Goal: Task Accomplishment & Management: Use online tool/utility

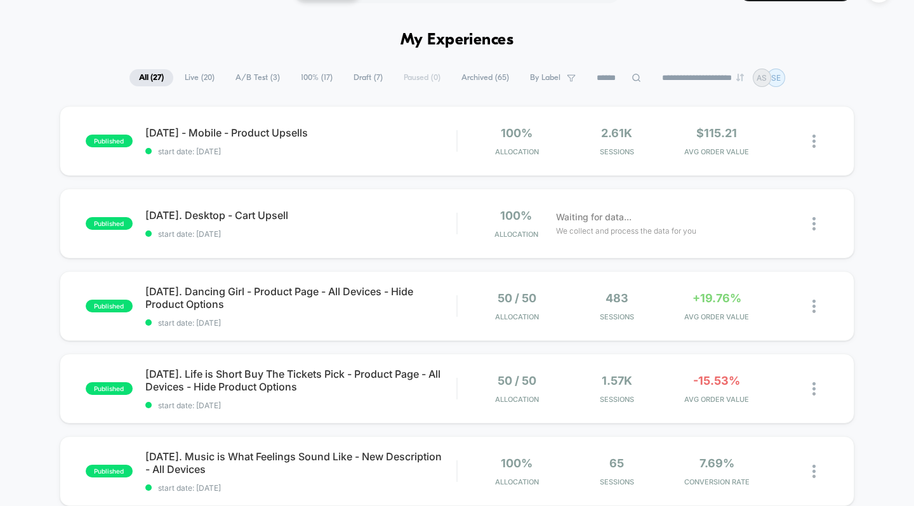
scroll to position [32, 0]
click at [287, 129] on span "[DATE] - Mobile - Product Upsells" at bounding box center [301, 132] width 312 height 13
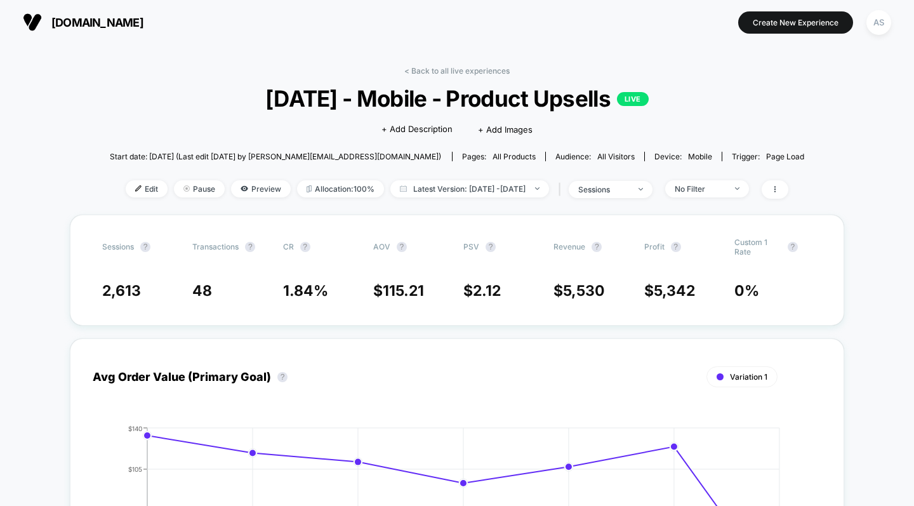
click at [457, 70] on link "< Back to all live experiences" at bounding box center [456, 71] width 105 height 10
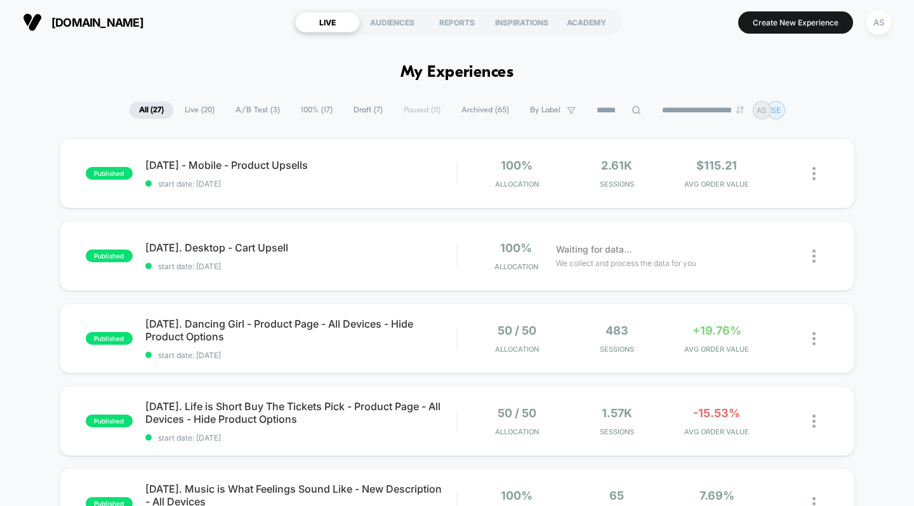
click at [282, 245] on span "[DATE]. Desktop - Cart Upsell" at bounding box center [301, 247] width 312 height 13
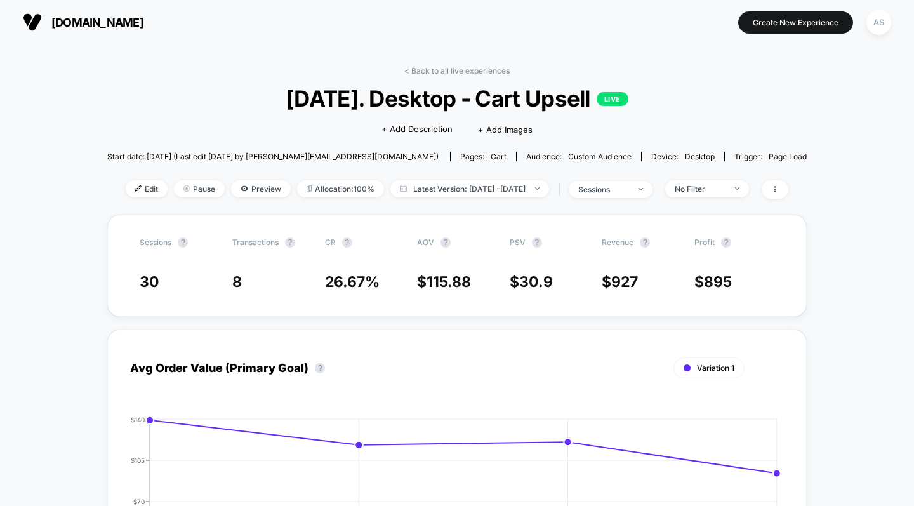
click at [462, 69] on link "< Back to all live experiences" at bounding box center [456, 71] width 105 height 10
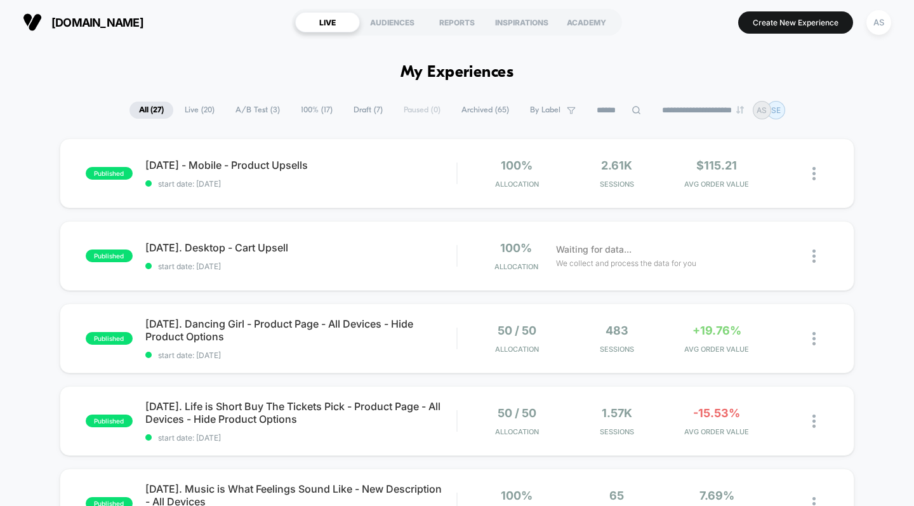
click at [464, 27] on div "REPORTS" at bounding box center [457, 22] width 65 height 20
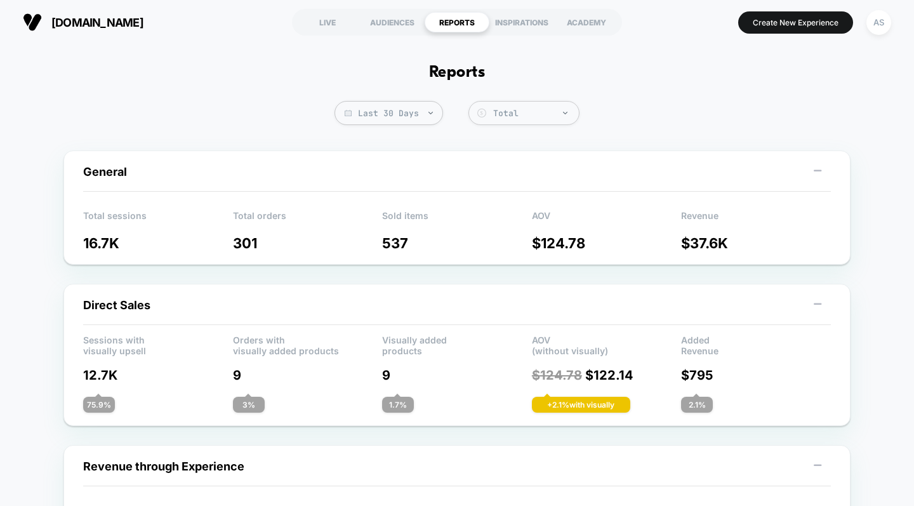
click at [430, 113] on img at bounding box center [431, 113] width 4 height 3
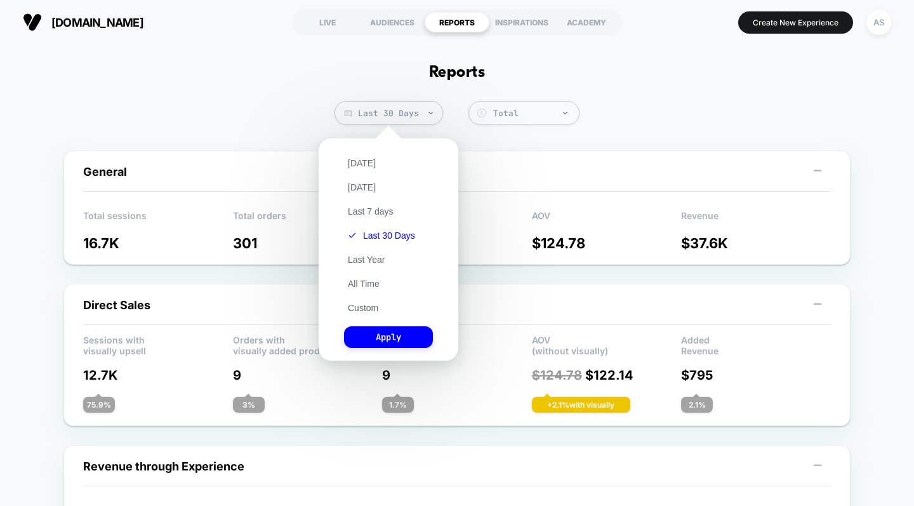
click at [380, 211] on button "Last 7 days" at bounding box center [370, 211] width 53 height 11
click at [404, 336] on button "Apply" at bounding box center [388, 337] width 89 height 22
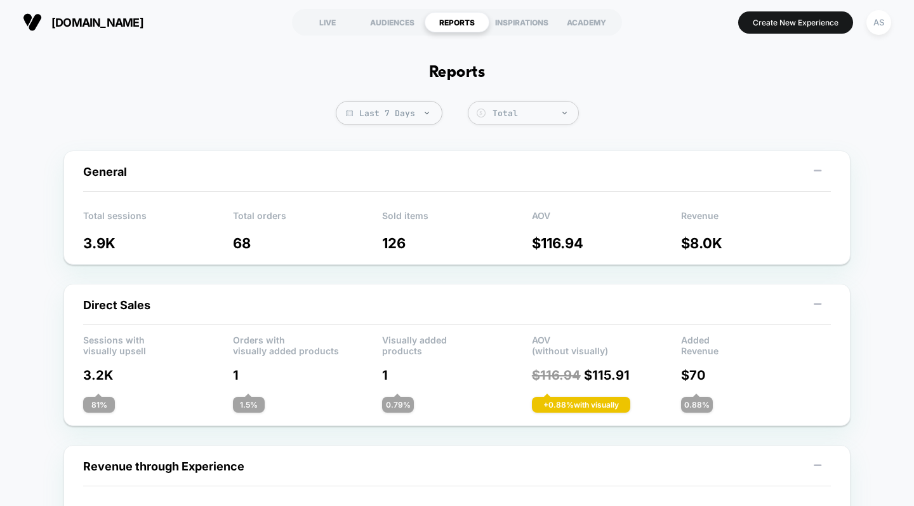
click at [334, 26] on div "LIVE" at bounding box center [327, 22] width 65 height 20
